Goal: Find contact information

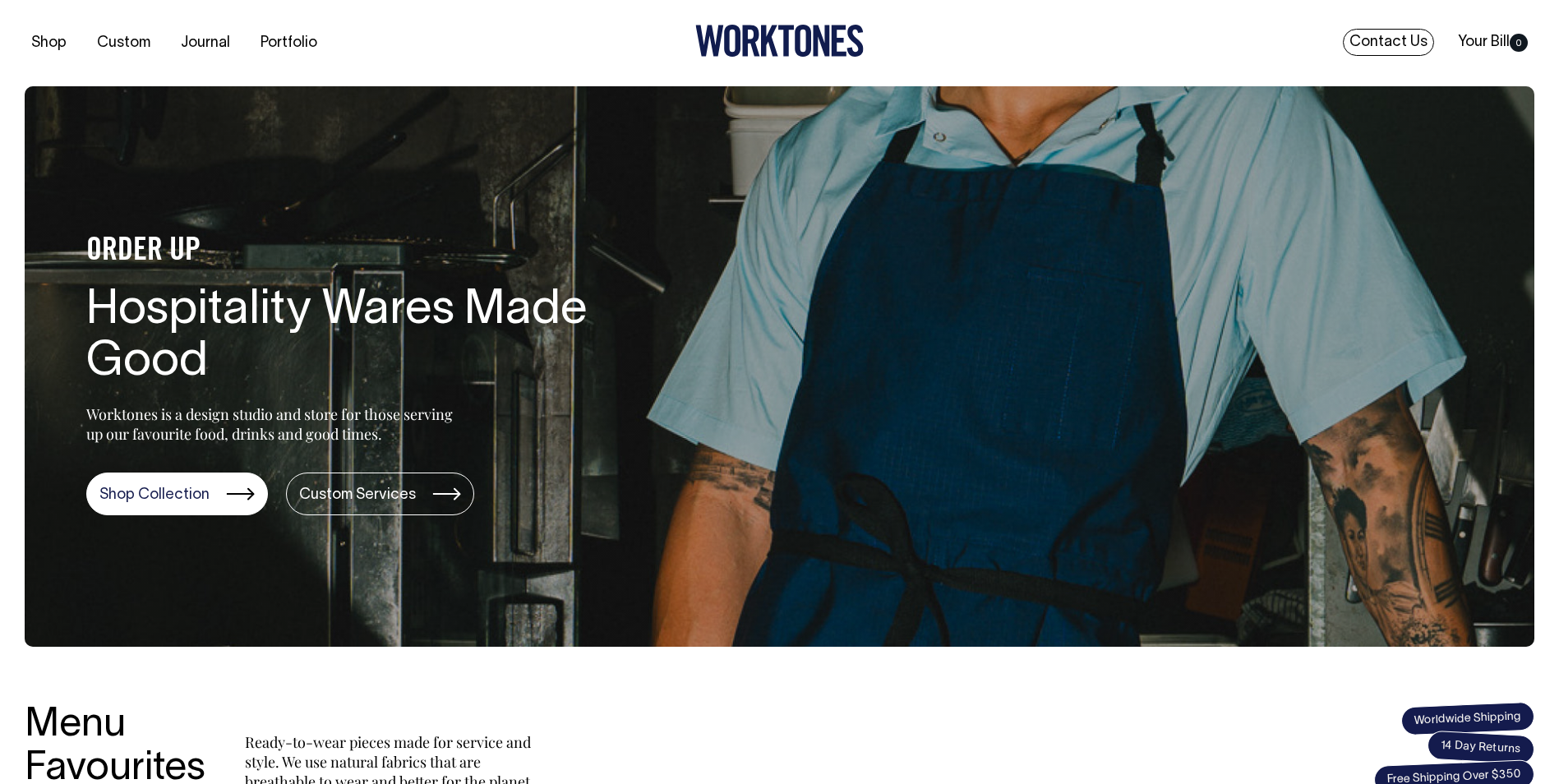
click at [1364, 43] on link "Contact Us" at bounding box center [1388, 42] width 91 height 27
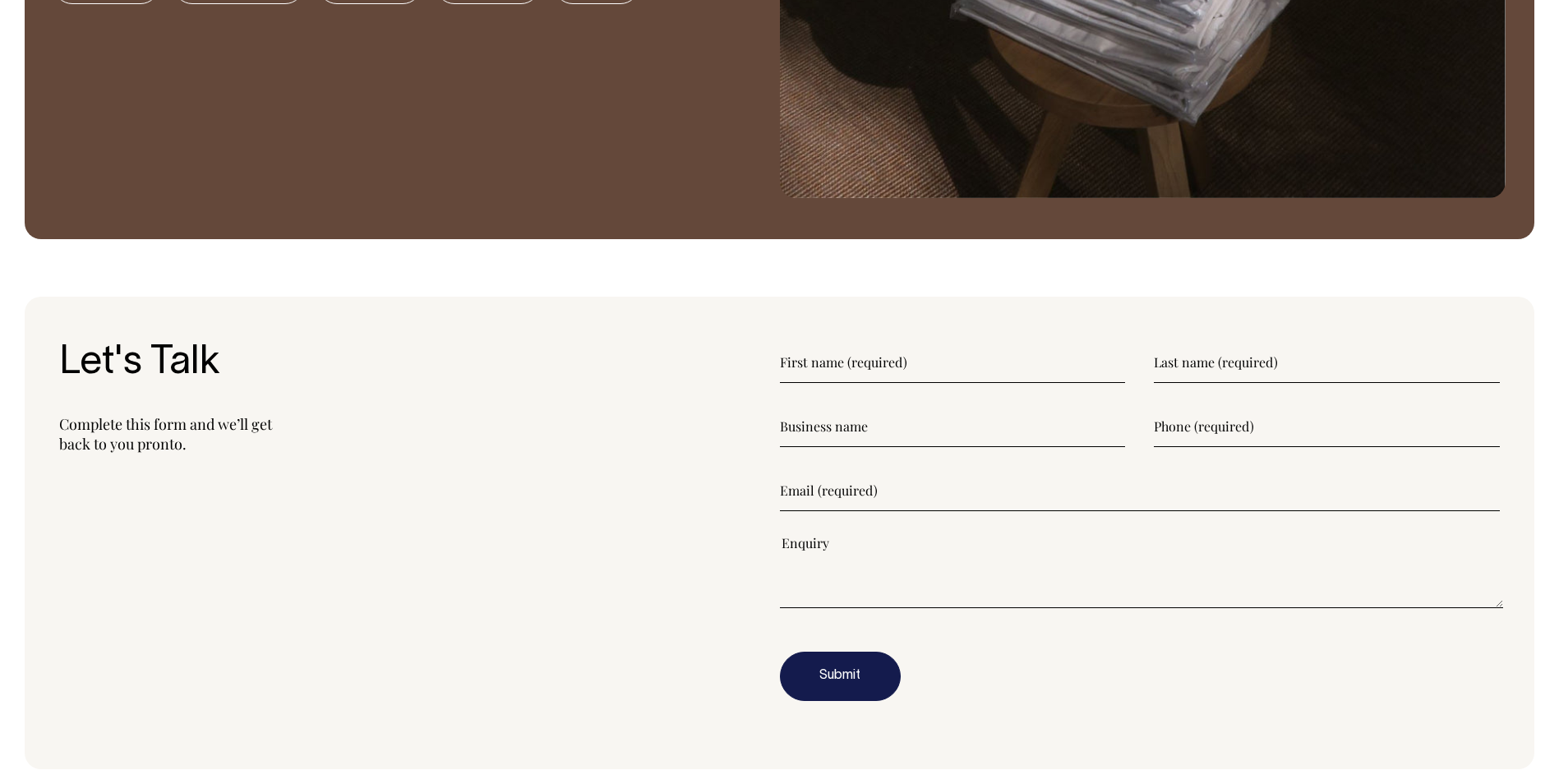
scroll to position [1972, 0]
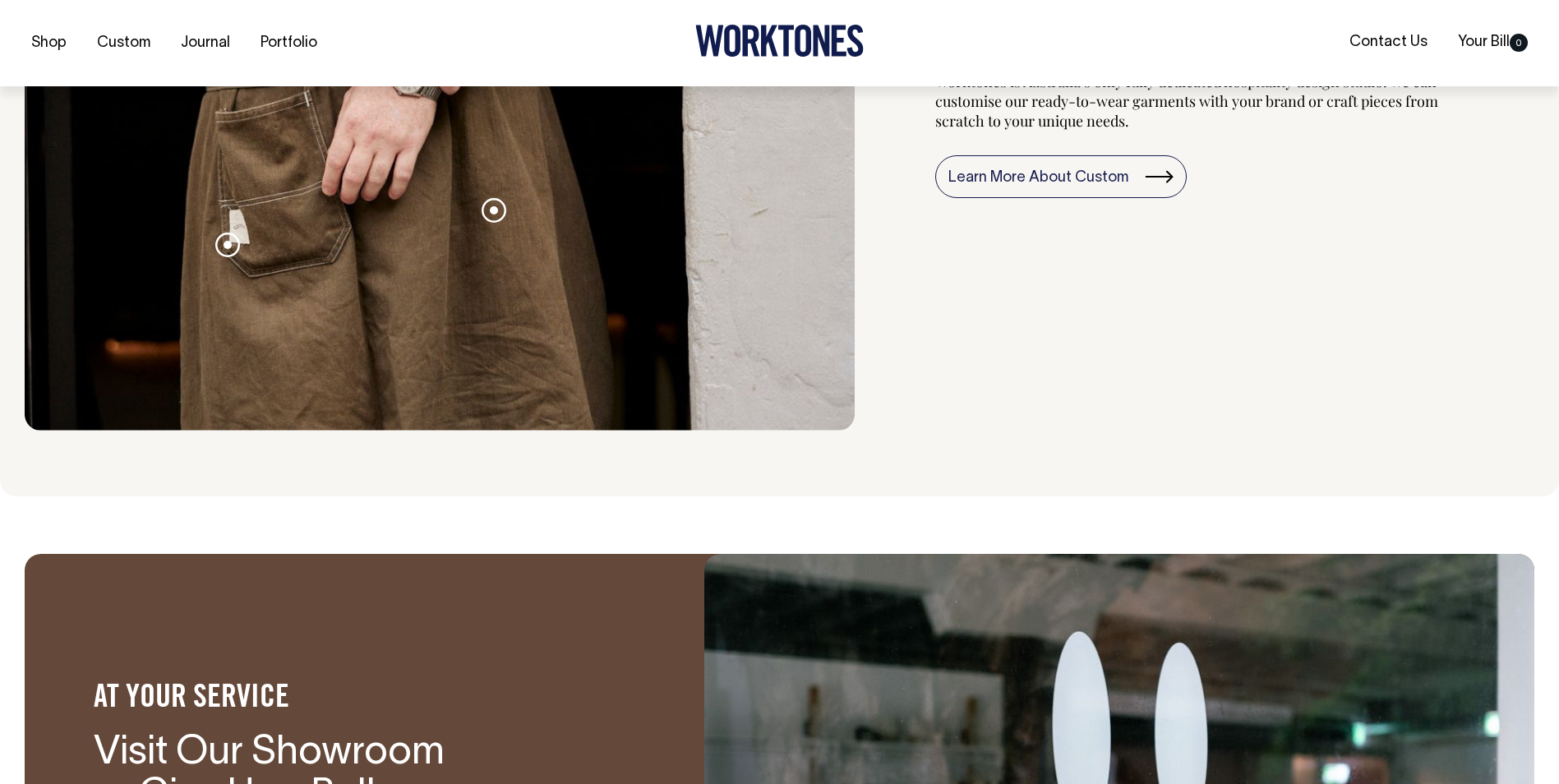
scroll to position [2053, 0]
